Goal: Task Accomplishment & Management: Use online tool/utility

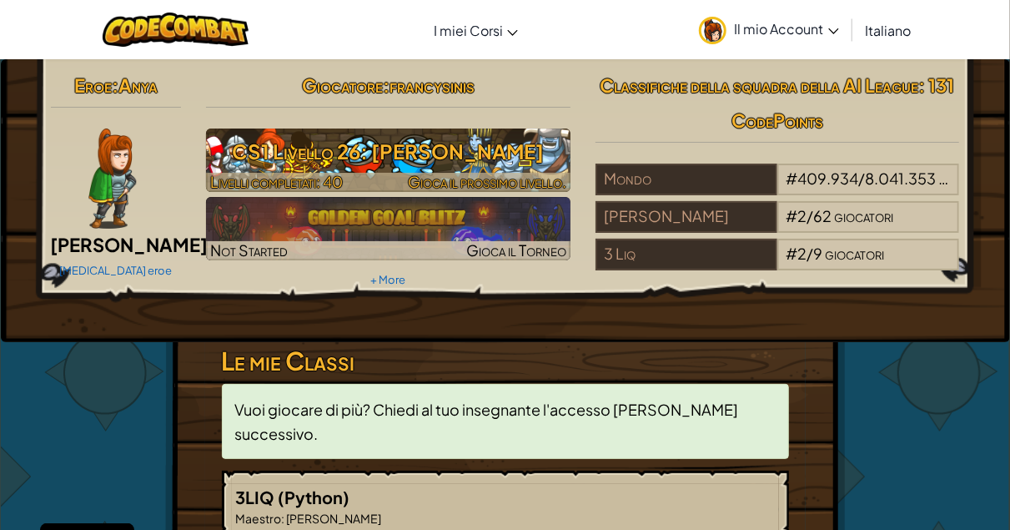
click at [417, 154] on h3 "CS1 Livello 26: [PERSON_NAME]" at bounding box center [388, 152] width 365 height 38
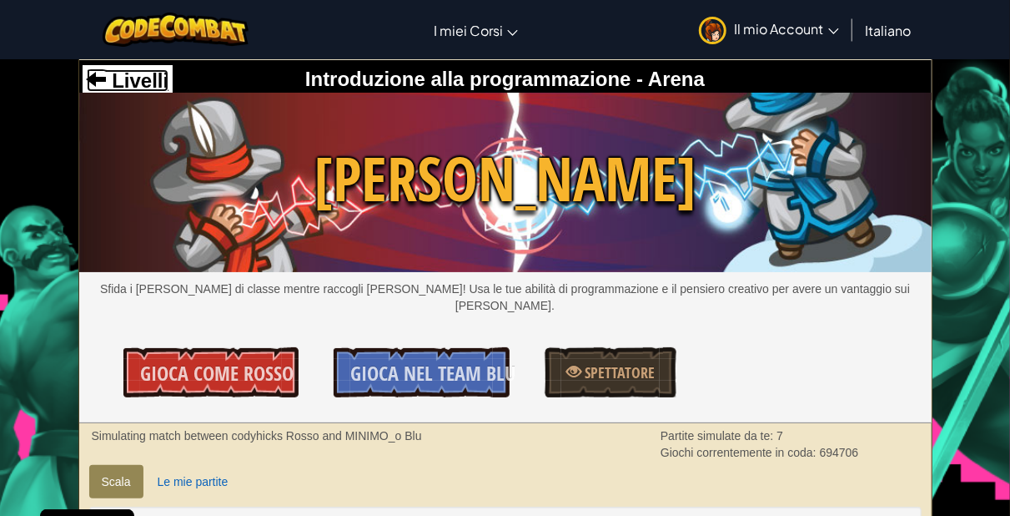
click at [106, 78] on span at bounding box center [97, 78] width 20 height 20
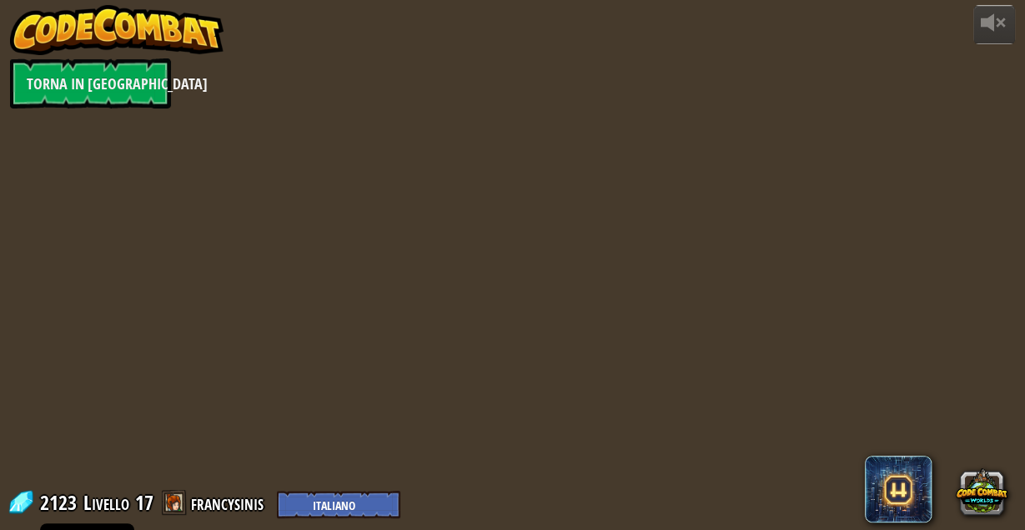
select select "it"
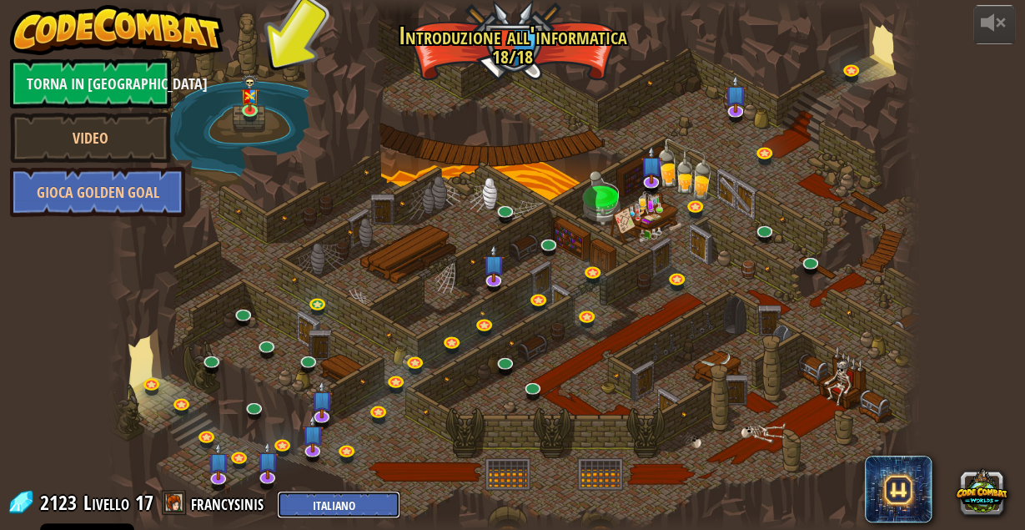
select select "en-[GEOGRAPHIC_DATA]"
click option "English ([GEOGRAPHIC_DATA])" at bounding box center [0, 0] width 0 height 0
select select "en-[GEOGRAPHIC_DATA]"
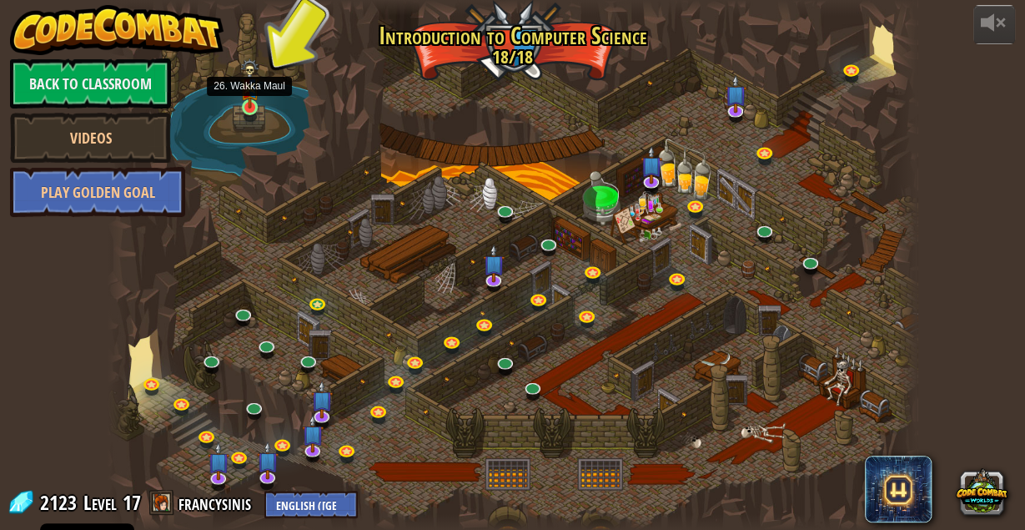
click at [246, 107] on img at bounding box center [249, 83] width 19 height 50
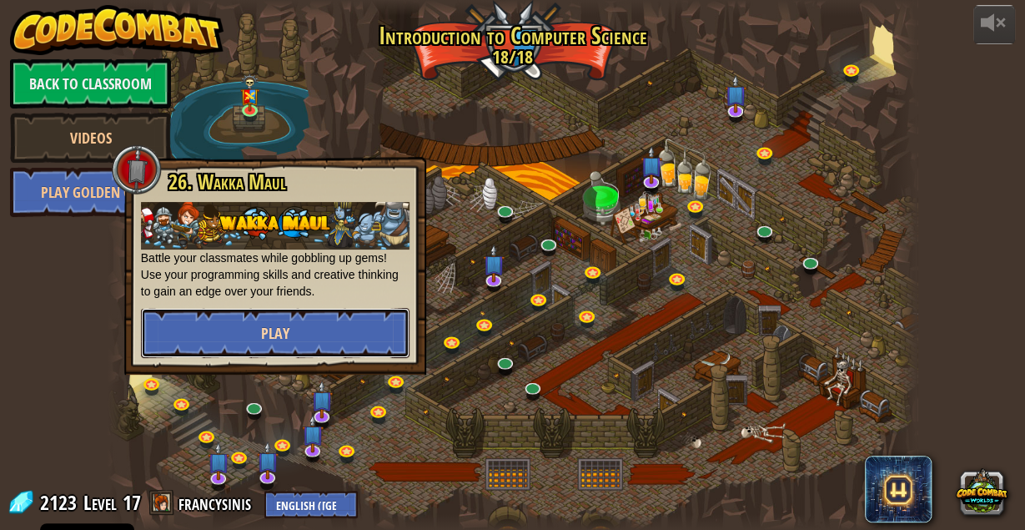
click at [247, 333] on button "Play" at bounding box center [275, 333] width 269 height 50
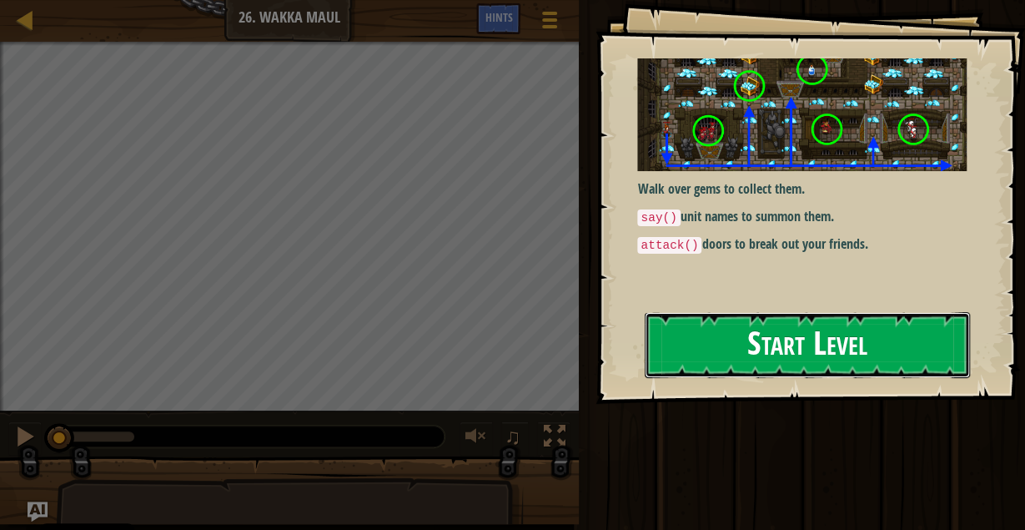
click at [808, 348] on button "Start Level" at bounding box center [807, 345] width 325 height 66
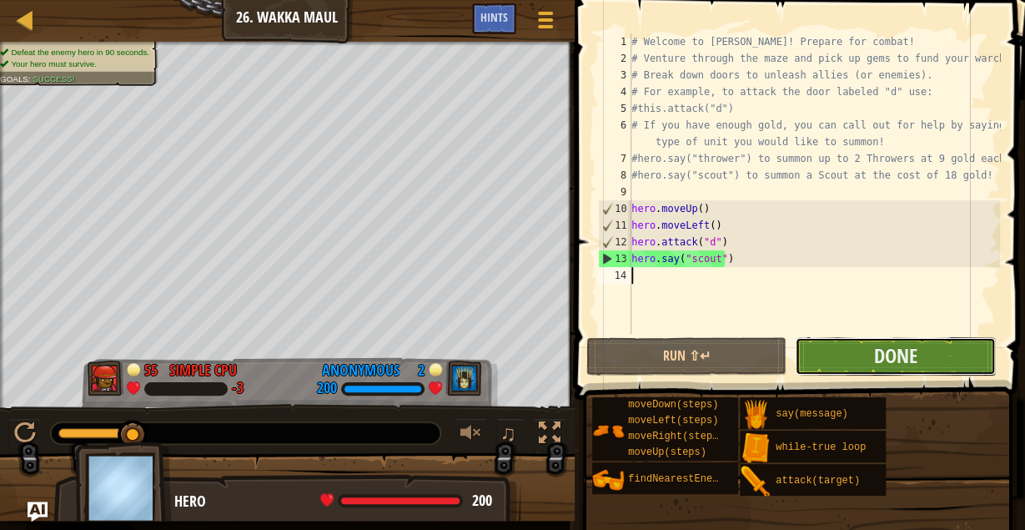
click at [833, 360] on button "Done" at bounding box center [895, 356] width 200 height 38
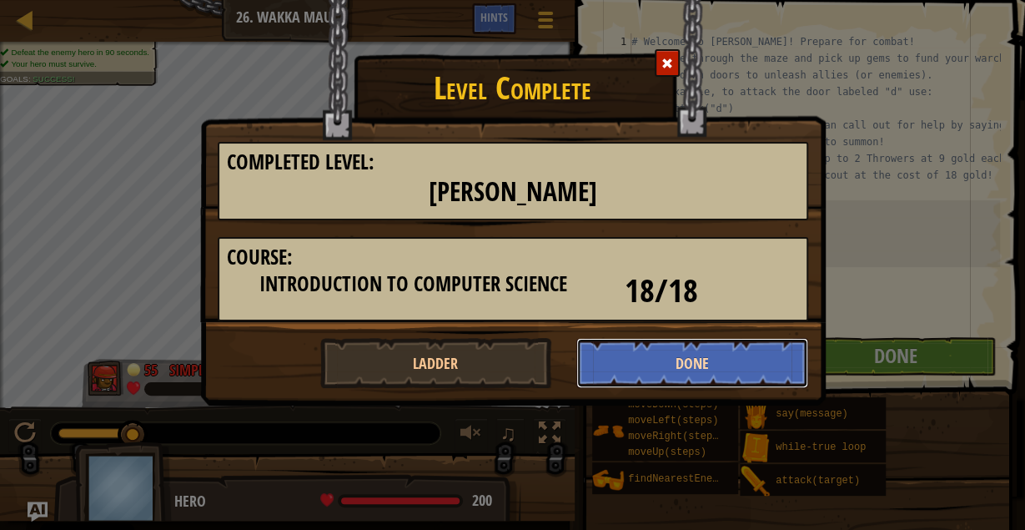
click at [725, 364] on button "Done" at bounding box center [693, 363] width 232 height 50
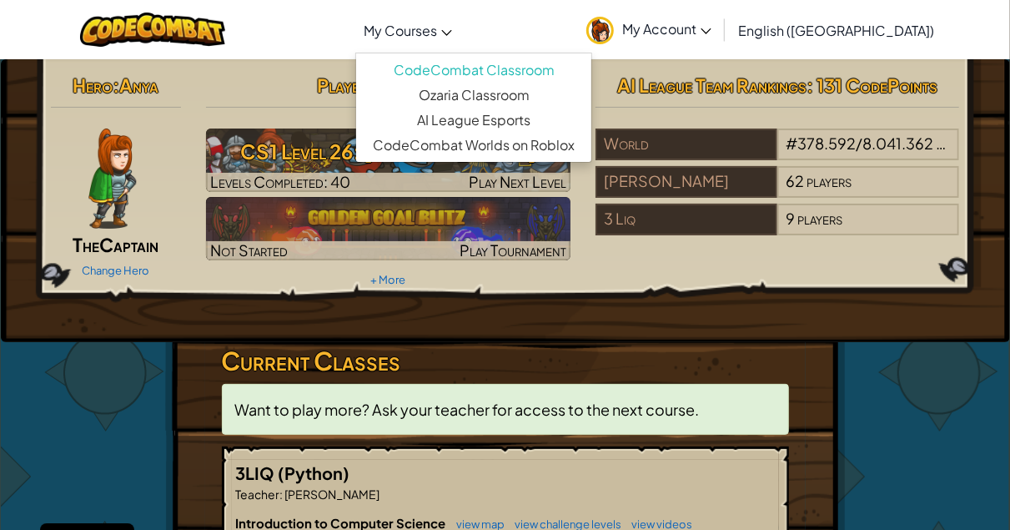
click at [461, 8] on link "My Courses" at bounding box center [407, 30] width 105 height 45
click at [720, 44] on link "My Account" at bounding box center [649, 29] width 142 height 53
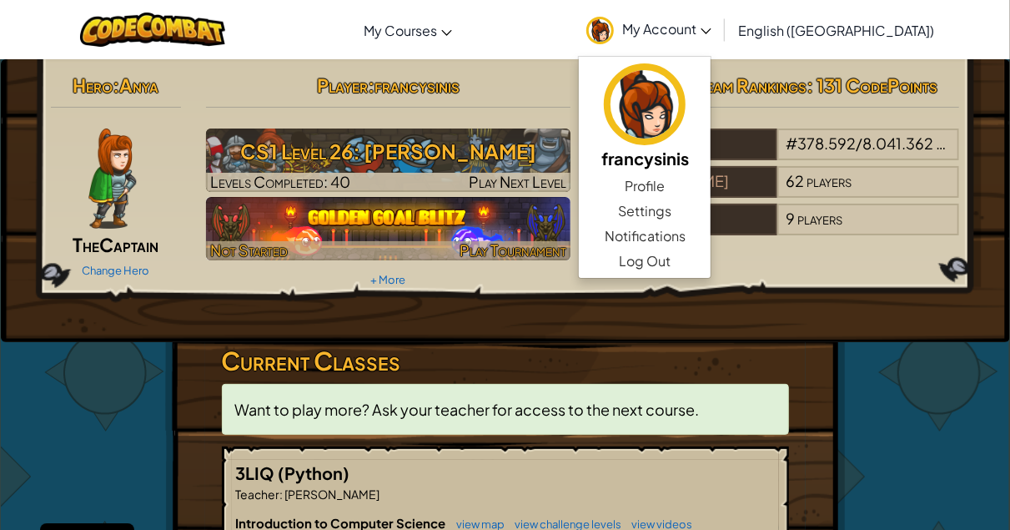
click at [340, 218] on img at bounding box center [388, 228] width 365 height 63
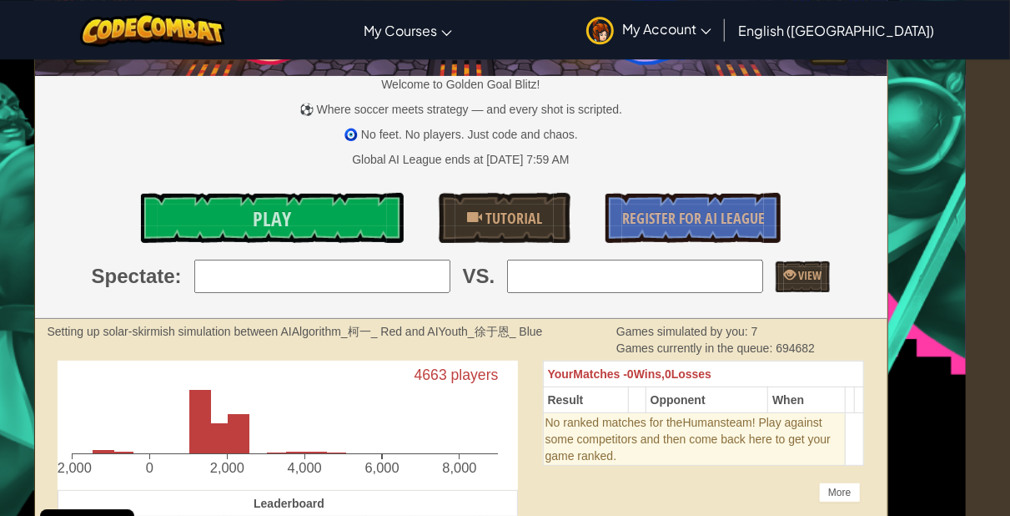
scroll to position [0, 44]
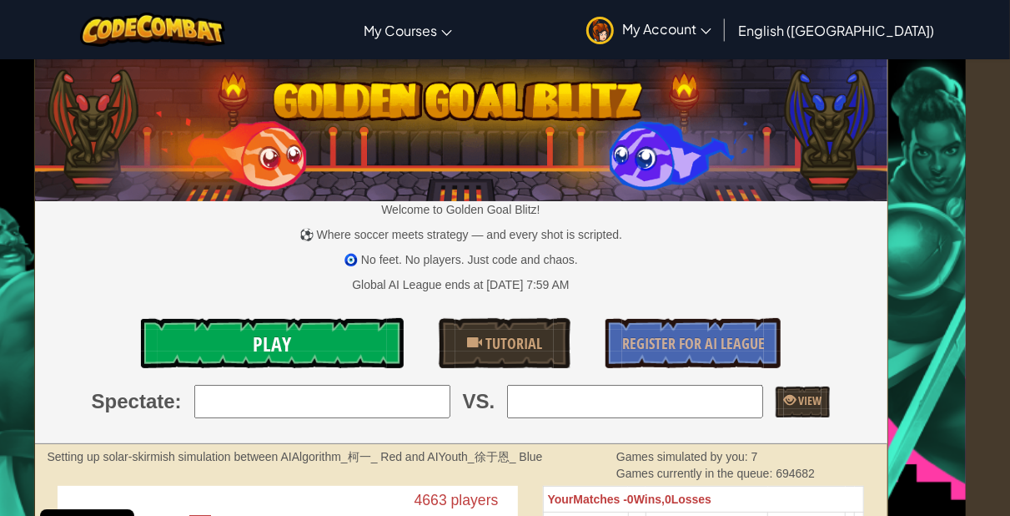
click at [293, 335] on link "Play" at bounding box center [273, 343] width 264 height 50
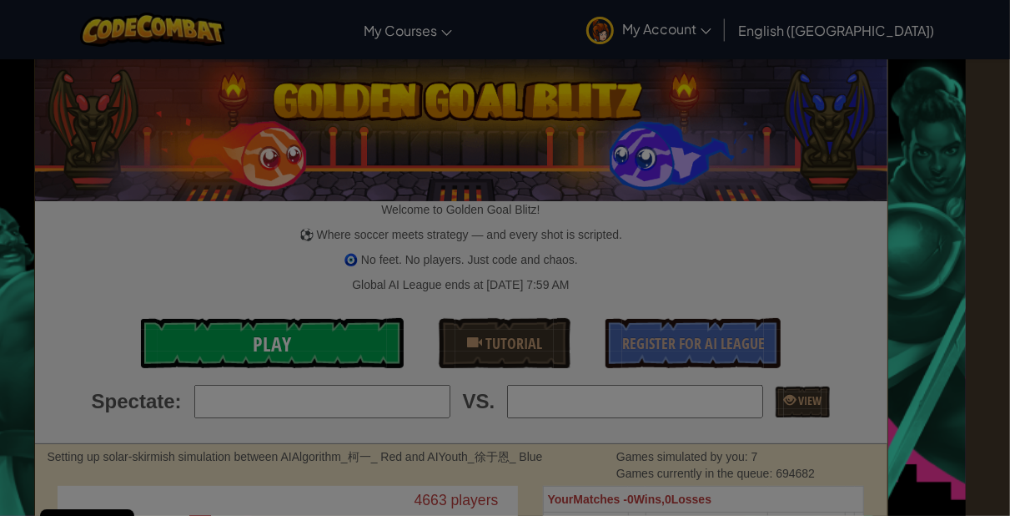
scroll to position [0, 37]
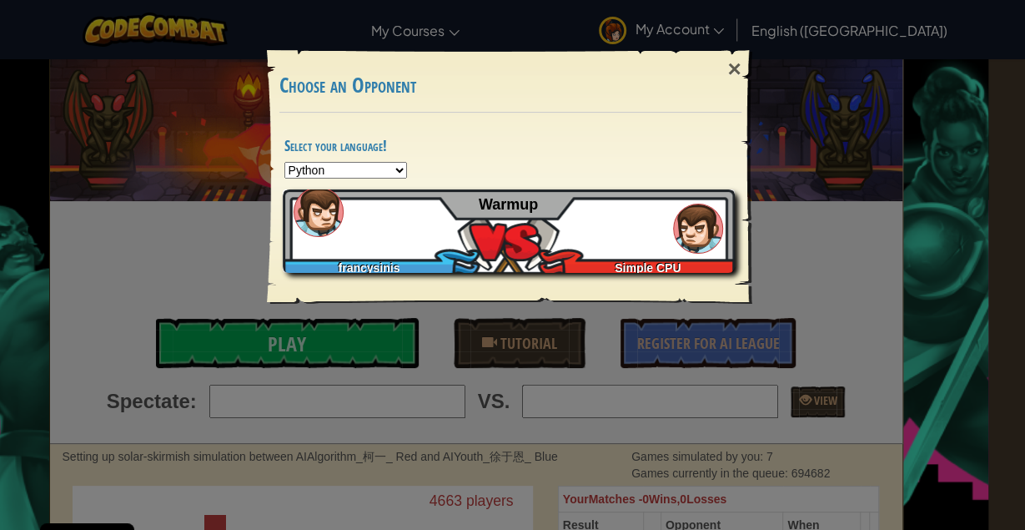
click at [397, 229] on div "francysinis Simple CPU Warmup" at bounding box center [509, 230] width 452 height 83
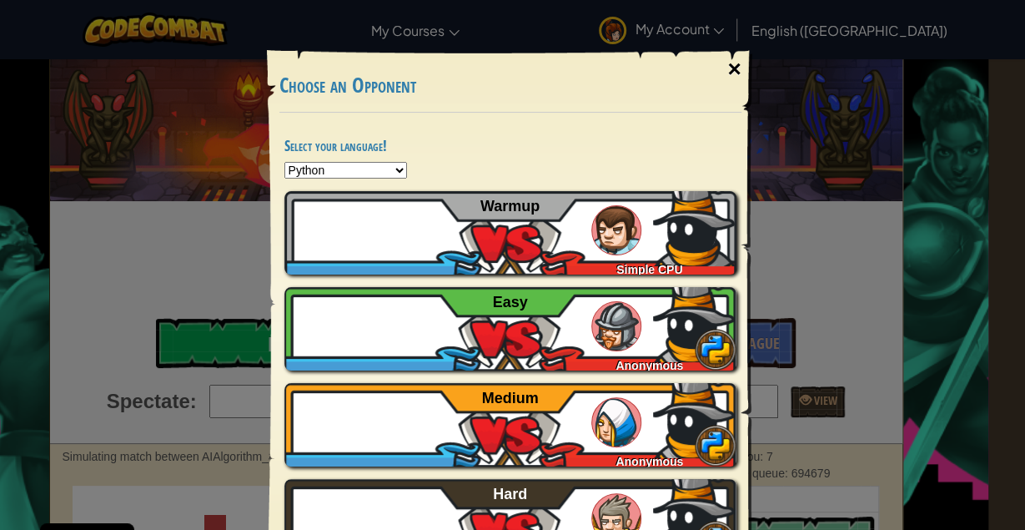
click at [732, 78] on div "×" at bounding box center [734, 69] width 38 height 48
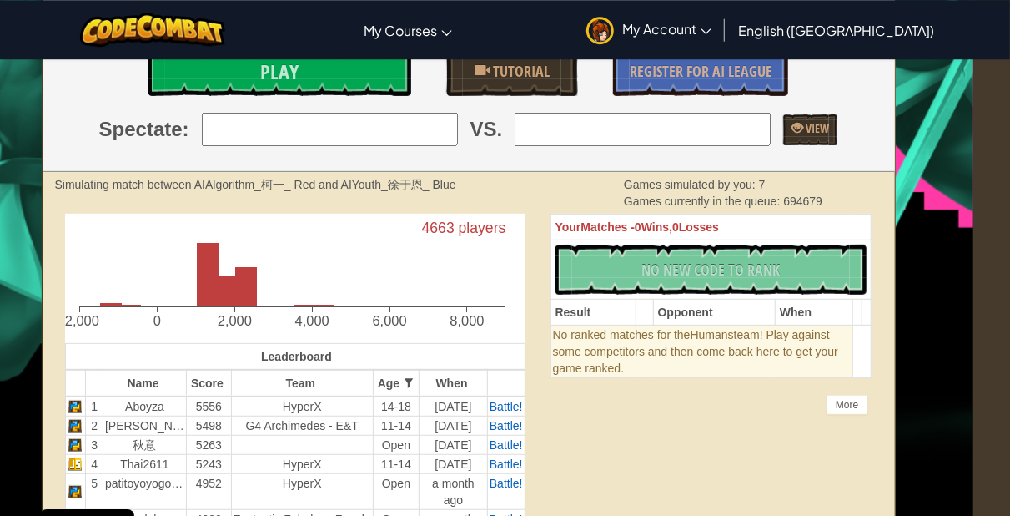
scroll to position [440, 37]
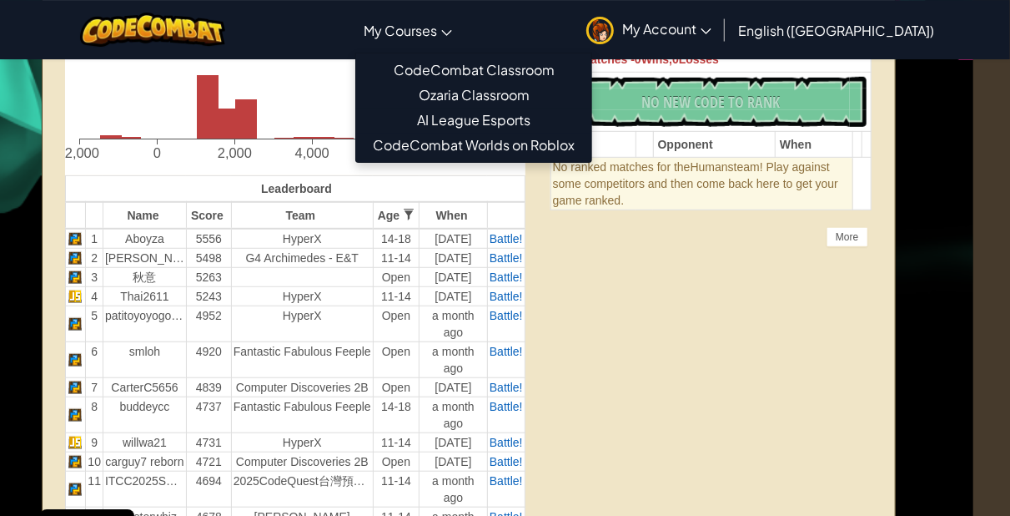
click at [338, 45] on div "Toggle navigation My Courses CodeCombat Classroom Ozaria Classroom AI League Es…" at bounding box center [505, 29] width 1019 height 59
click at [461, 41] on link "My Courses" at bounding box center [407, 30] width 105 height 45
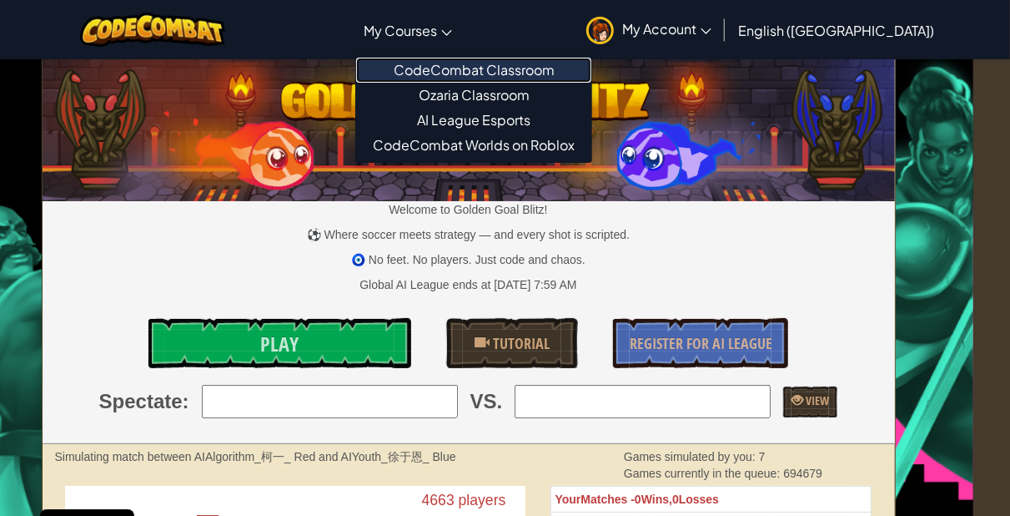
click at [485, 64] on link "CodeCombat Classroom" at bounding box center [473, 70] width 235 height 25
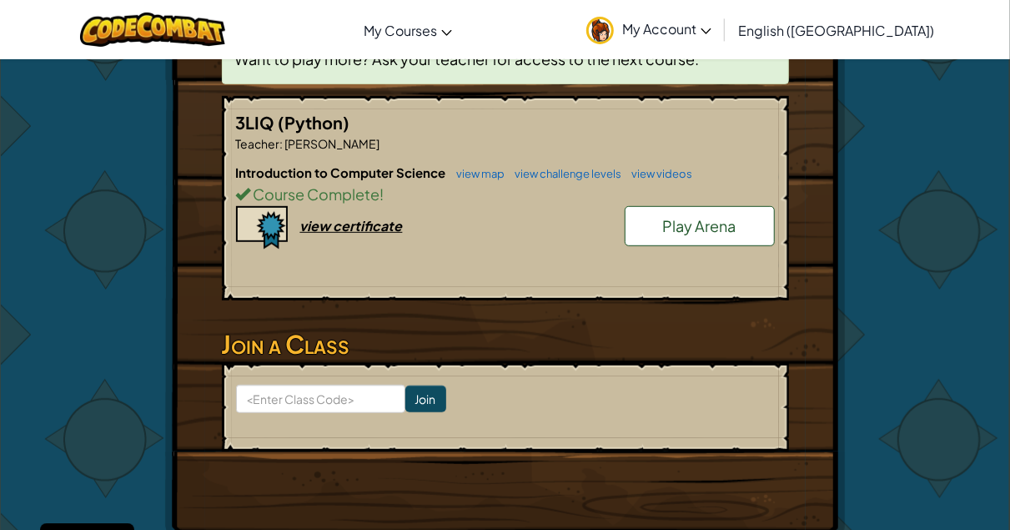
scroll to position [344, 0]
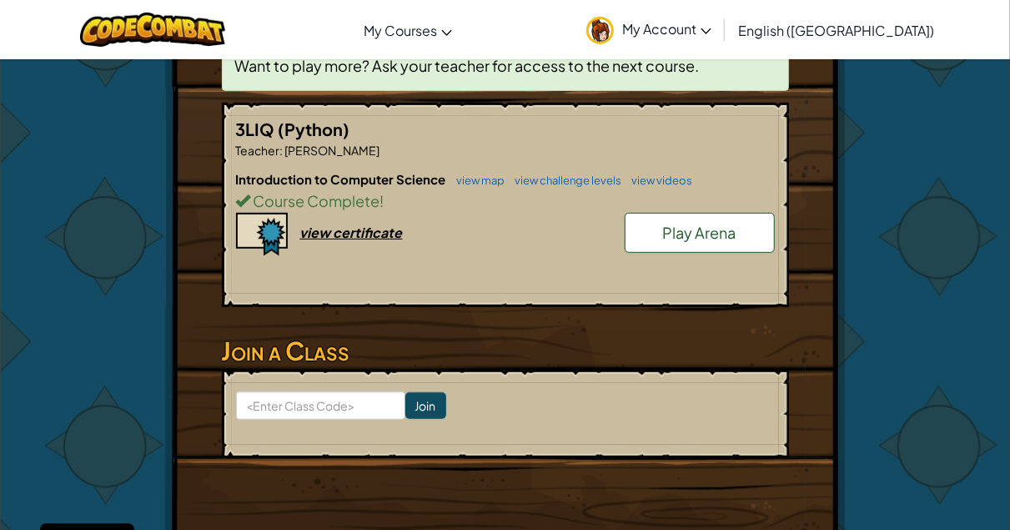
click at [668, 223] on span "Play Arena" at bounding box center [699, 232] width 73 height 19
